Goal: Find specific page/section: Find specific page/section

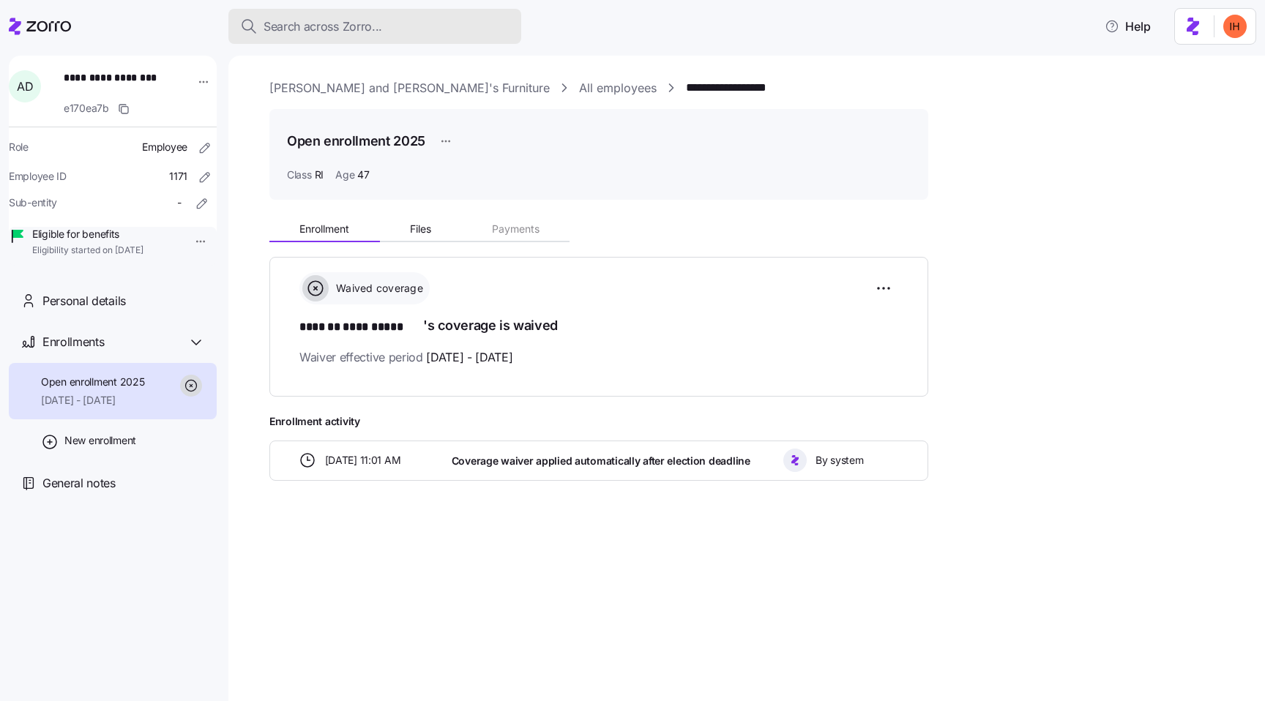
click at [303, 21] on span "Search across Zorro..." at bounding box center [323, 27] width 119 height 18
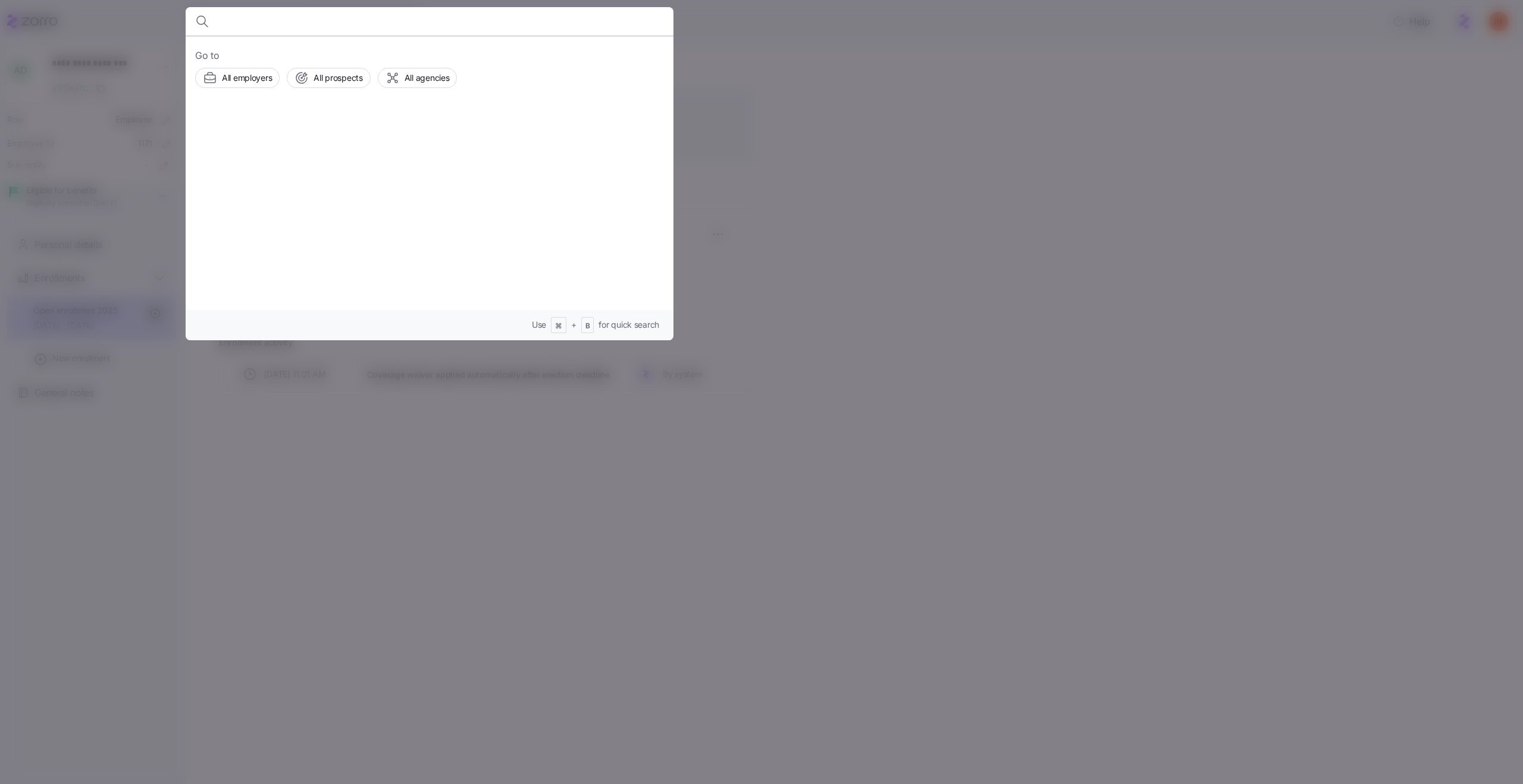
click at [1027, 460] on div at bounding box center [762, 392] width 1523 height 784
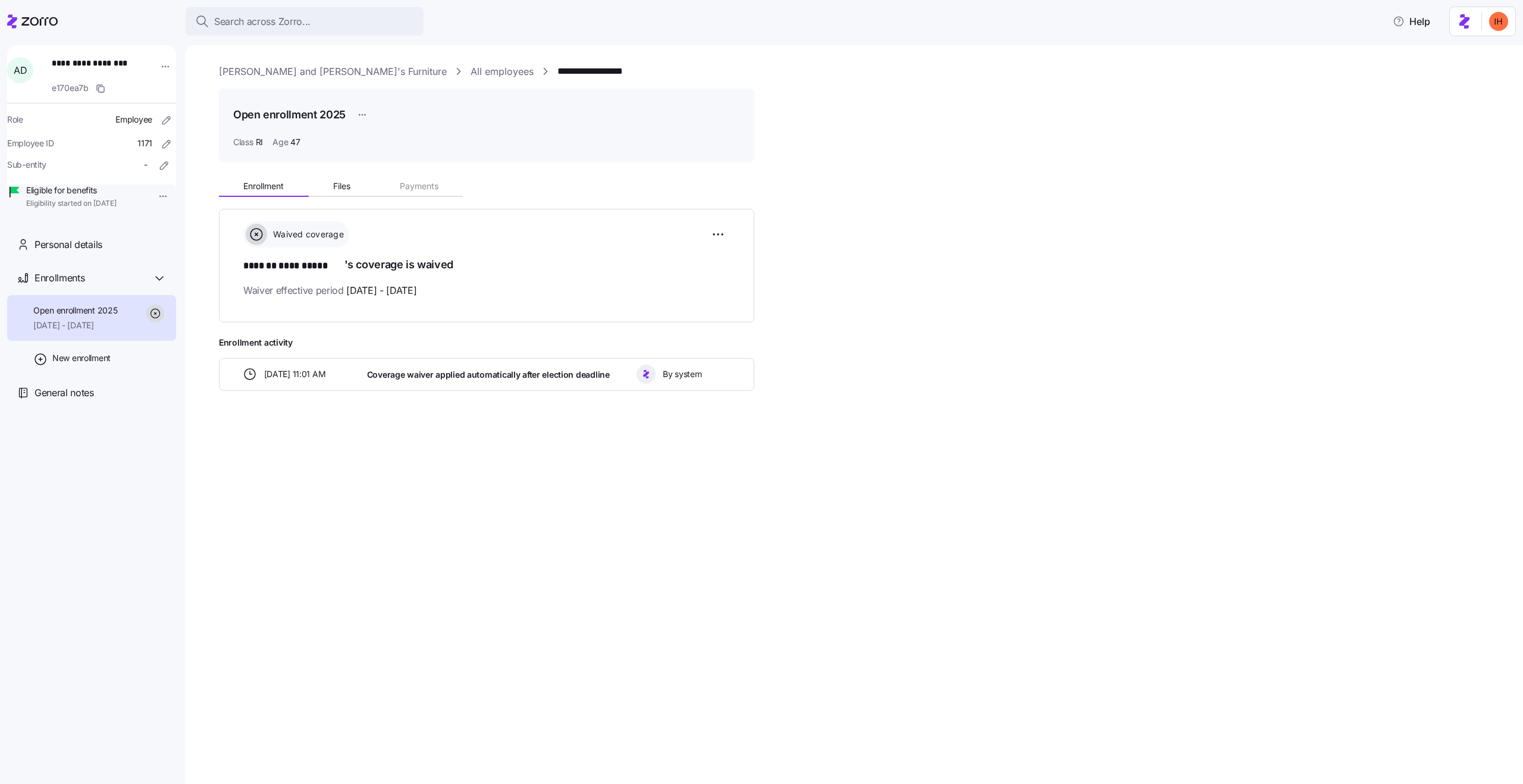
click at [471, 67] on link "All employees" at bounding box center [502, 71] width 63 height 15
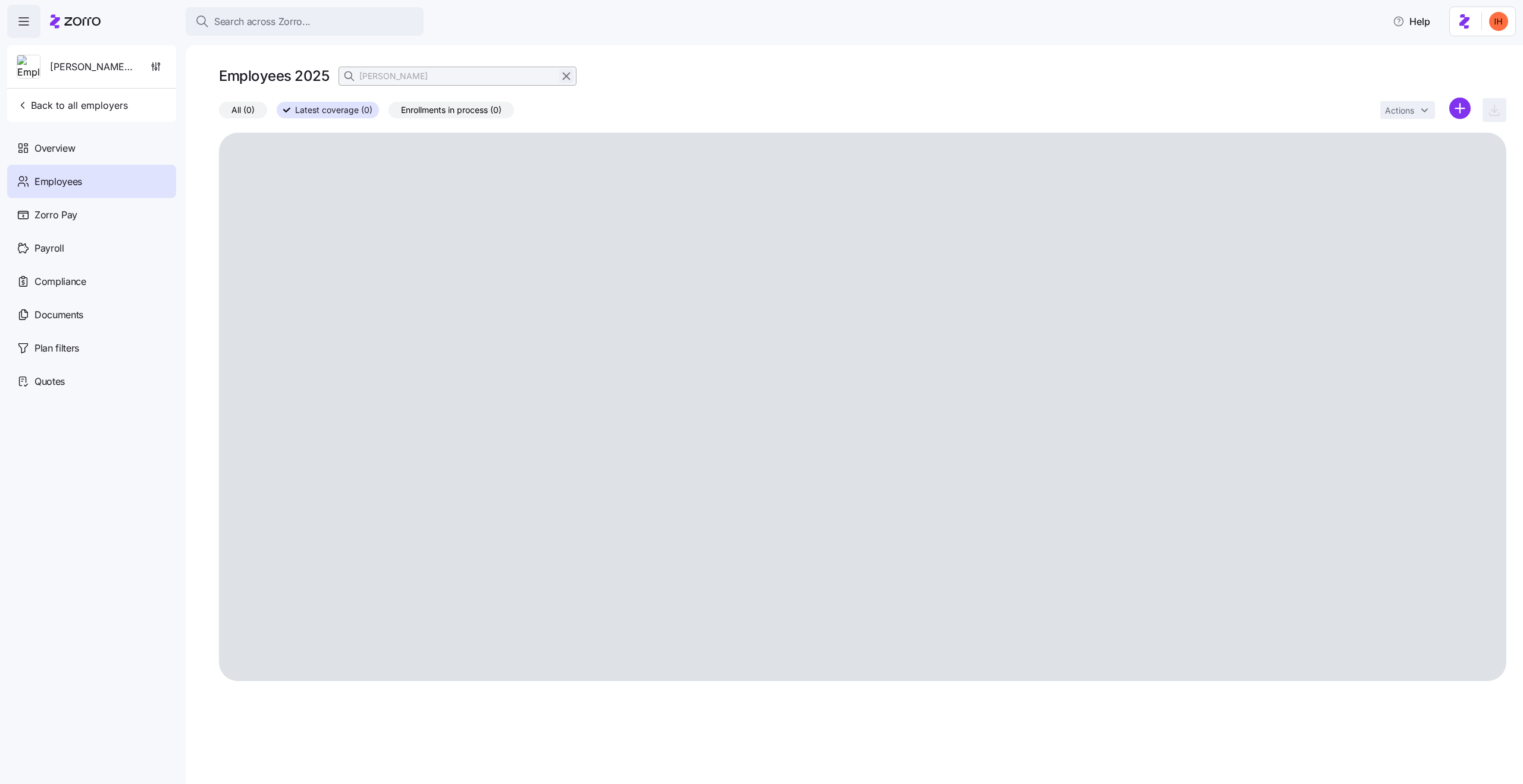
click at [560, 79] on icon "button" at bounding box center [566, 76] width 13 height 15
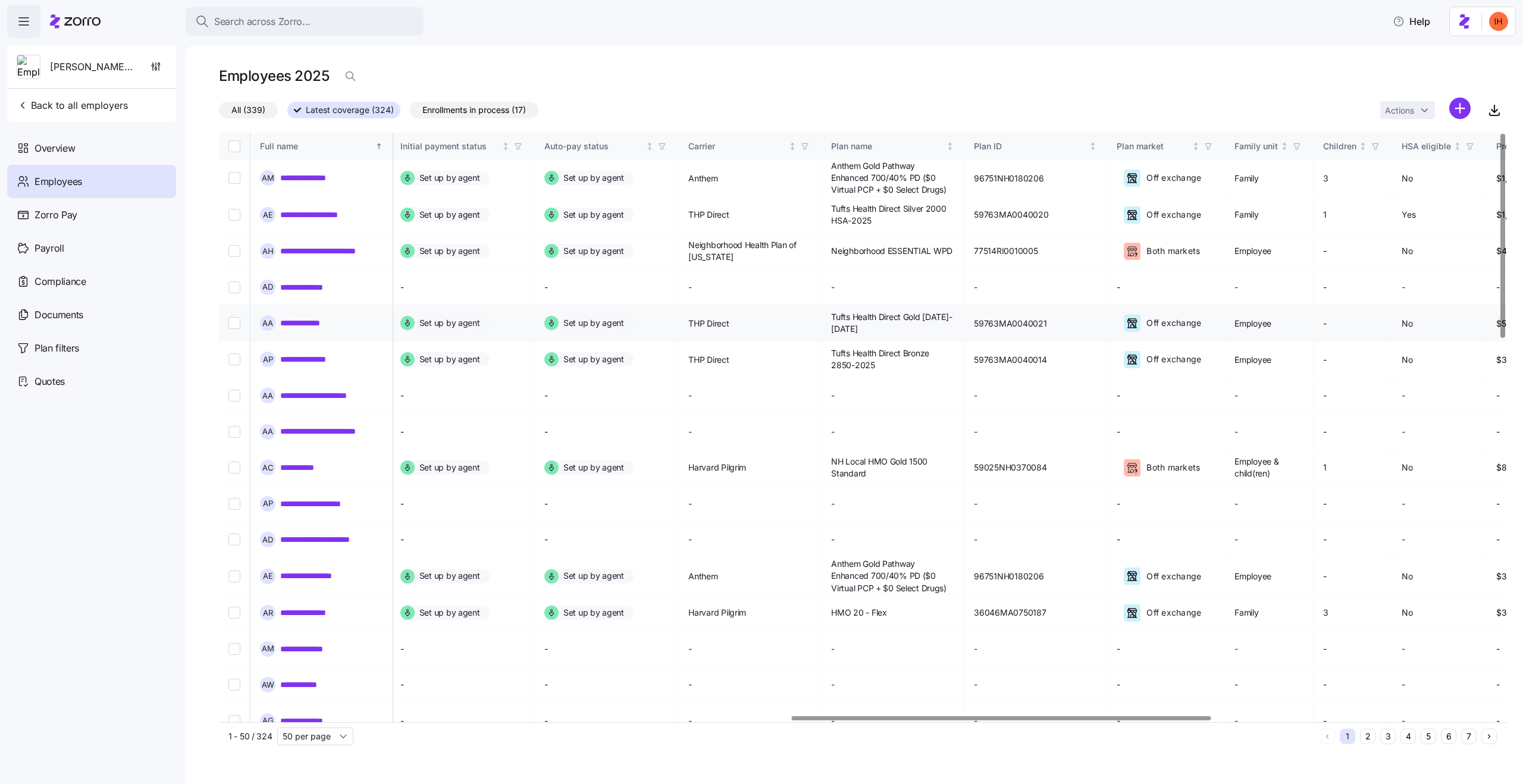
scroll to position [0, 1756]
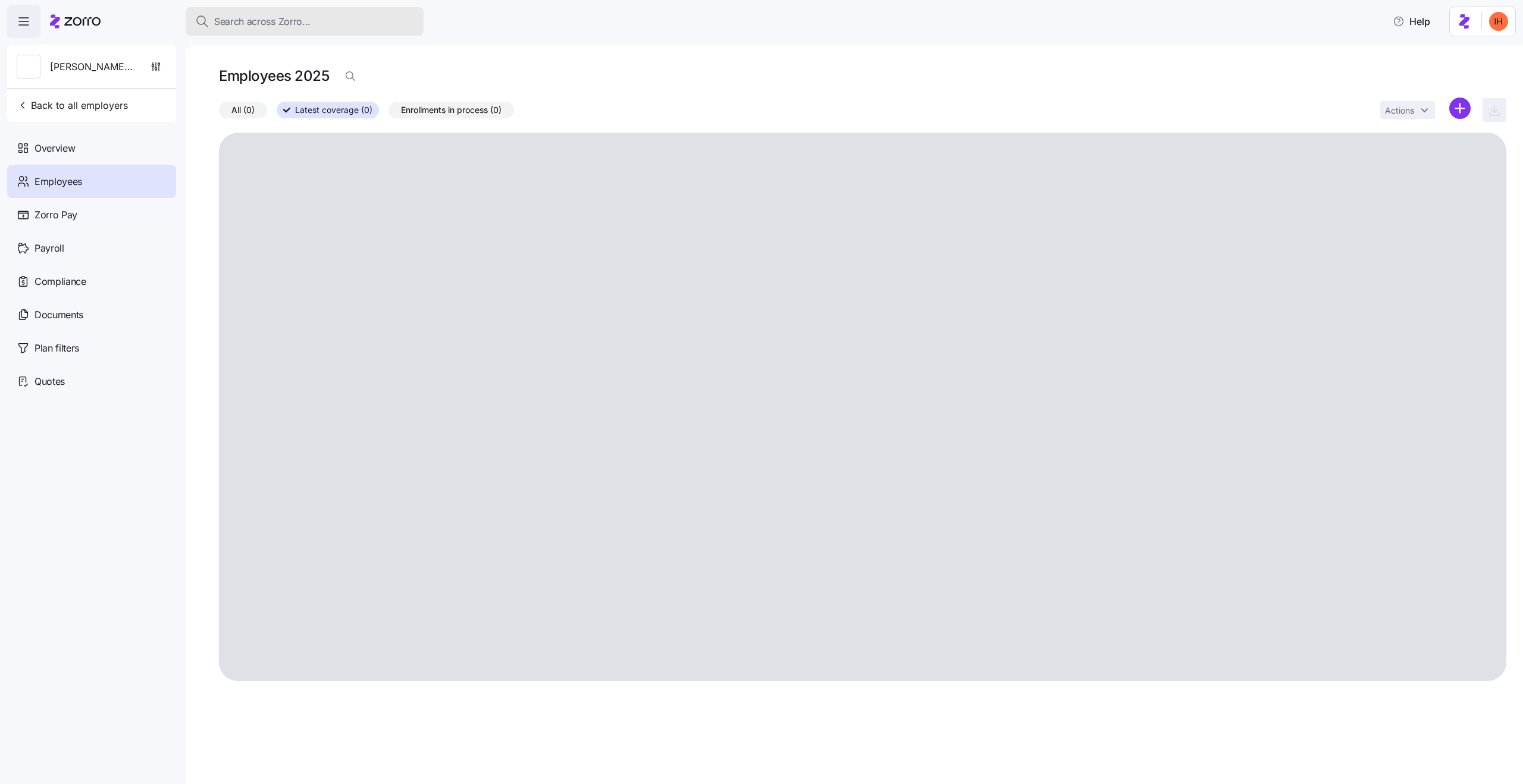
click at [273, 24] on span "Search across Zorro..." at bounding box center [263, 22] width 97 height 15
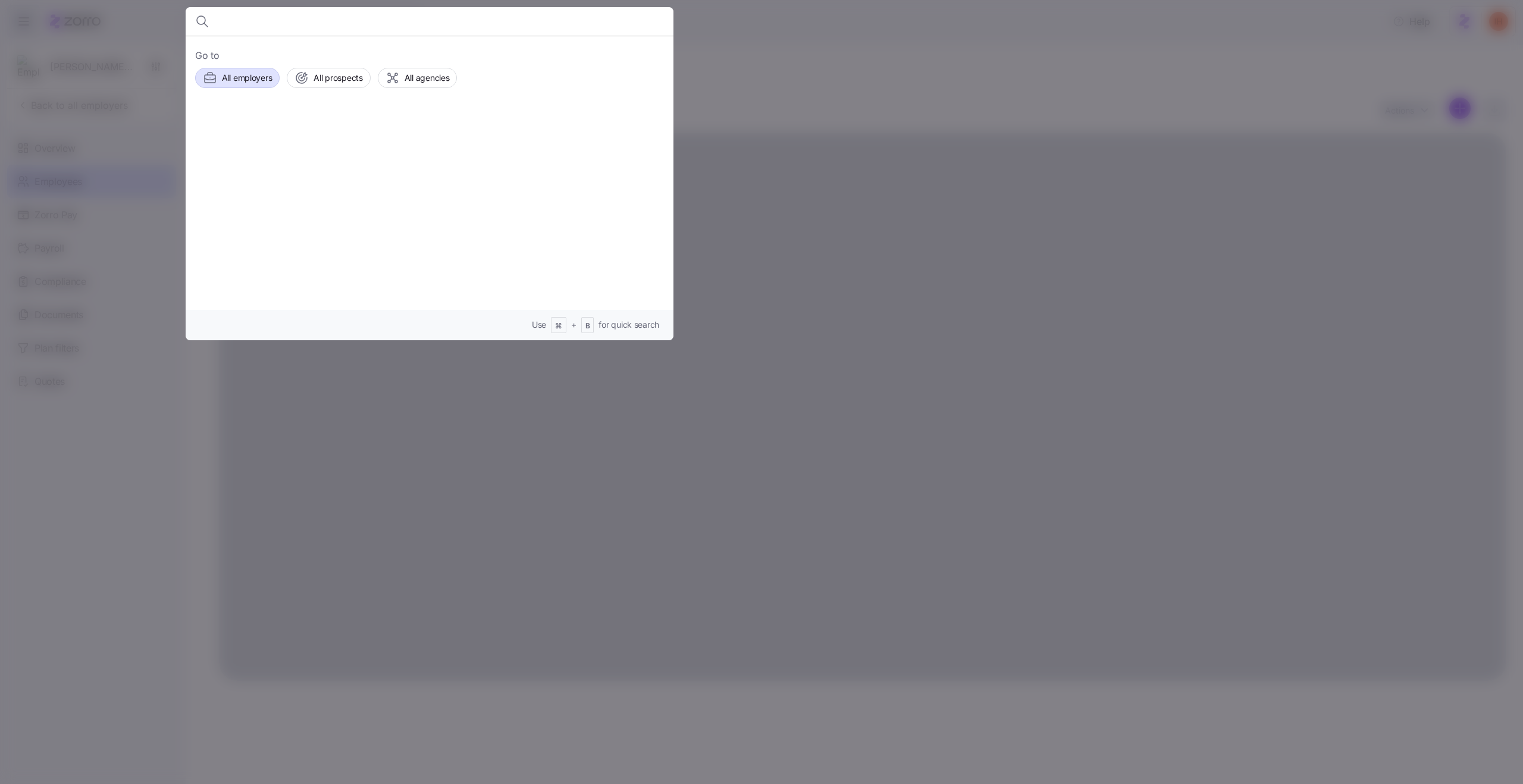
click at [228, 76] on span "All employers" at bounding box center [247, 78] width 50 height 12
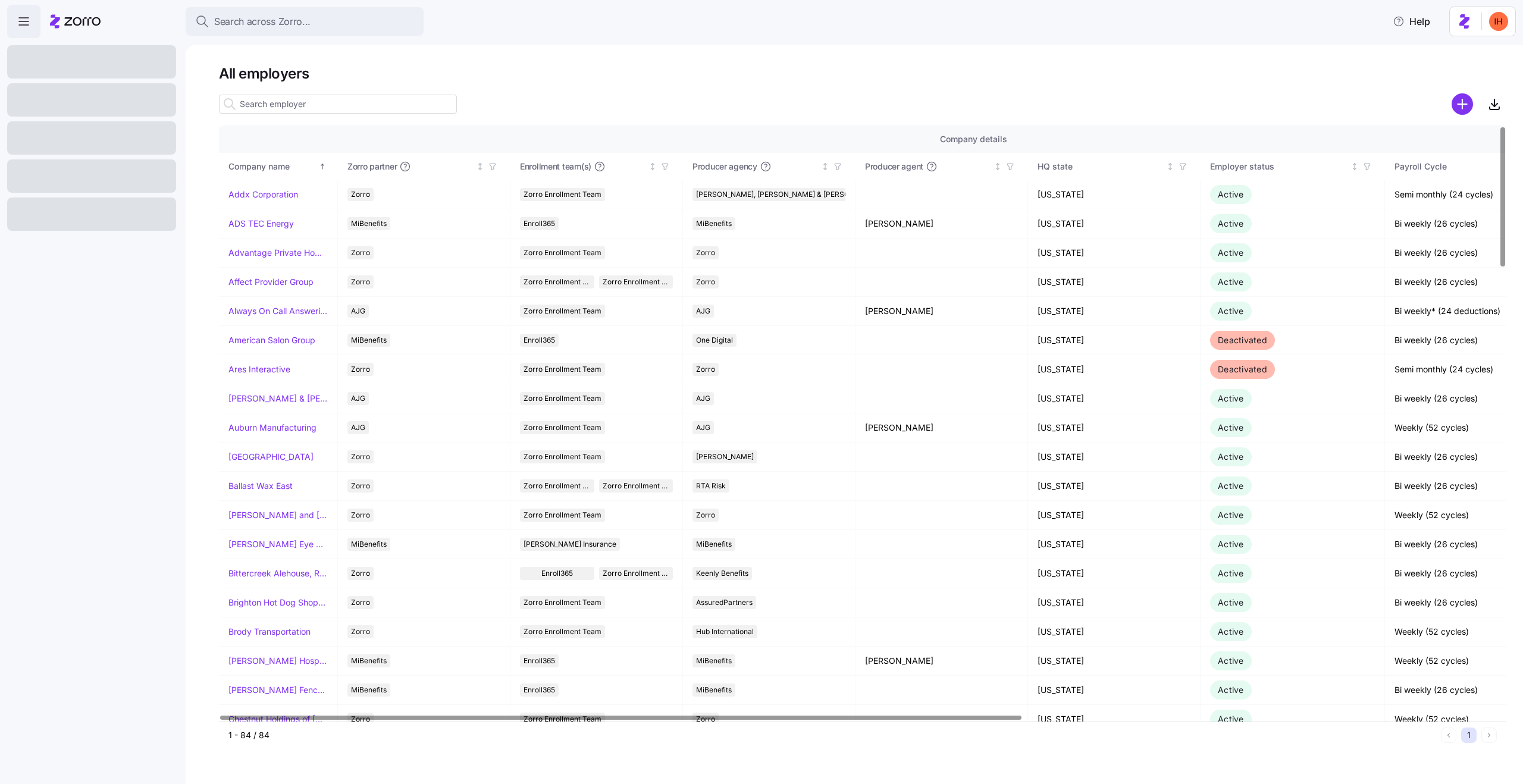
click at [271, 103] on input at bounding box center [337, 103] width 238 height 19
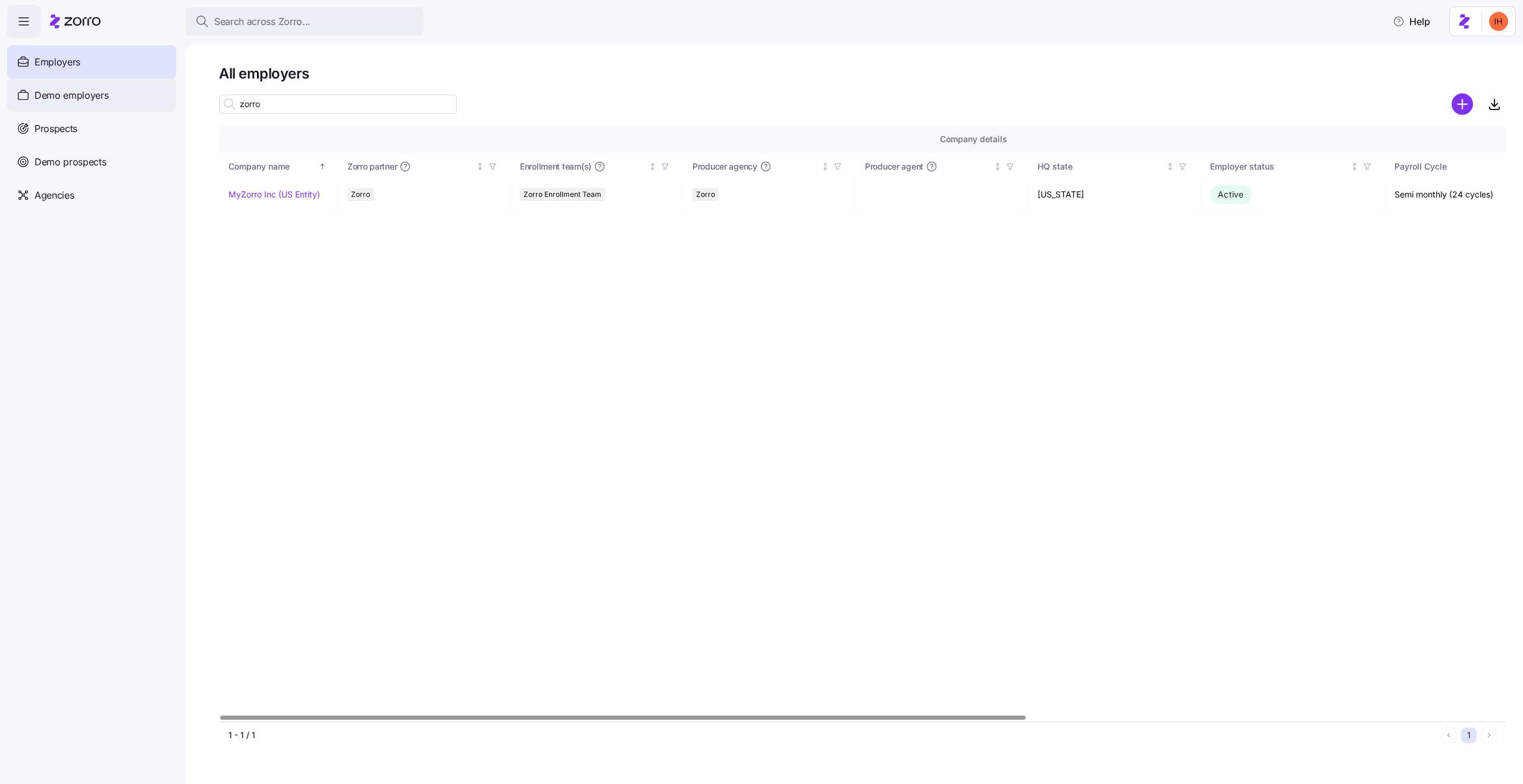
type input "zorro"
click at [79, 92] on span "Demo employers" at bounding box center [72, 95] width 75 height 15
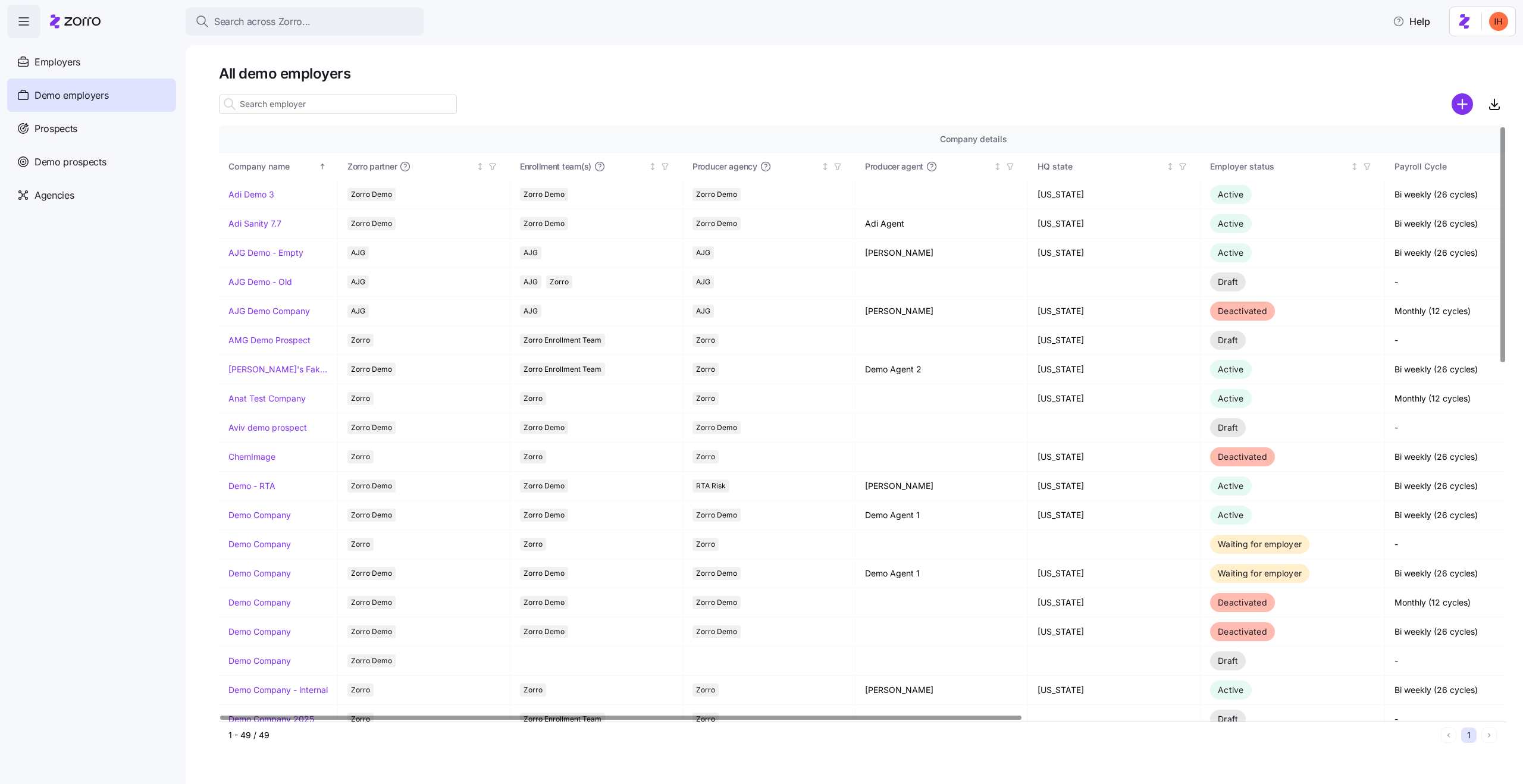
click at [307, 102] on input at bounding box center [337, 103] width 238 height 19
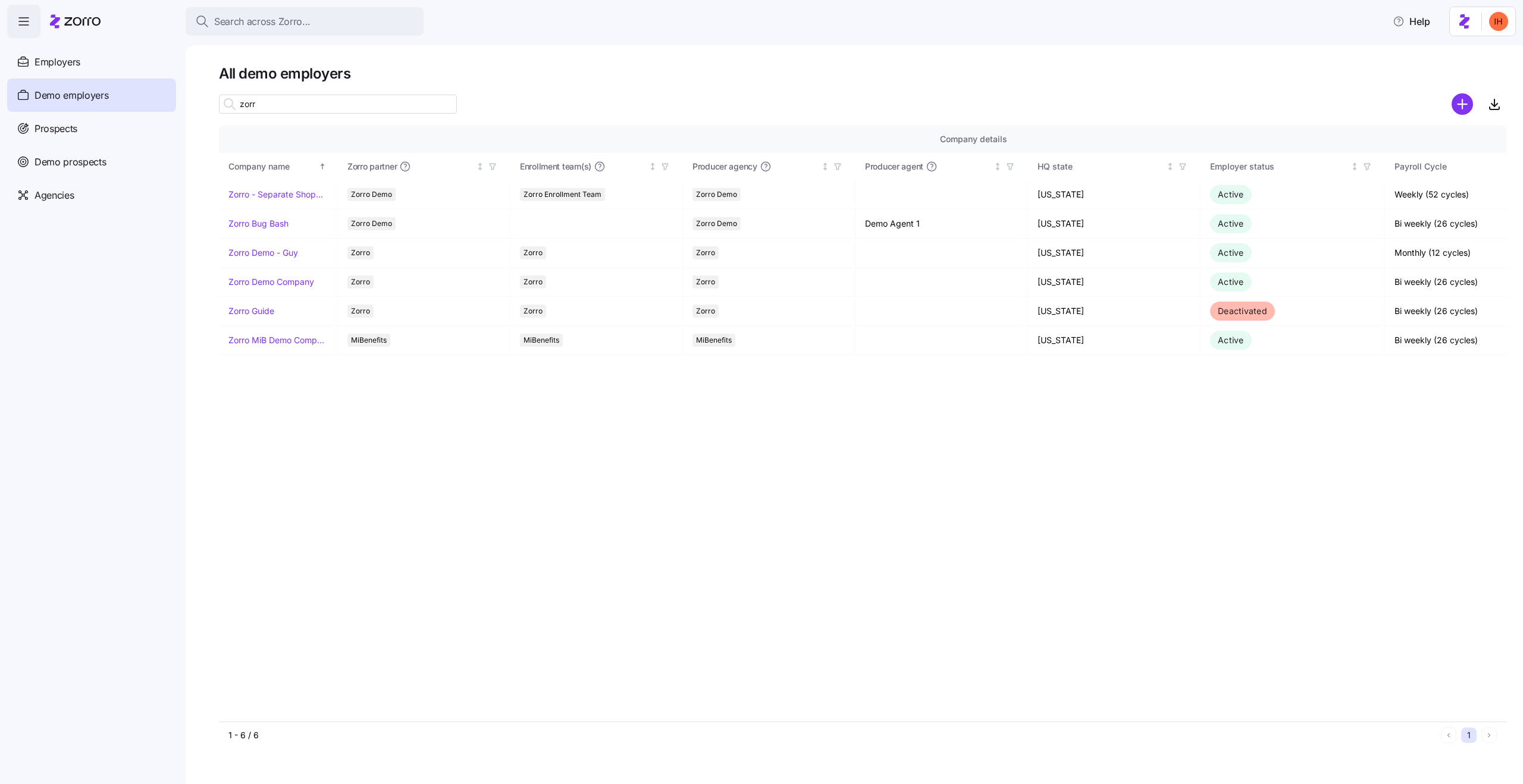
type input "zorro"
click at [276, 103] on input "zorro" at bounding box center [337, 103] width 238 height 19
